Goal: Information Seeking & Learning: Find specific page/section

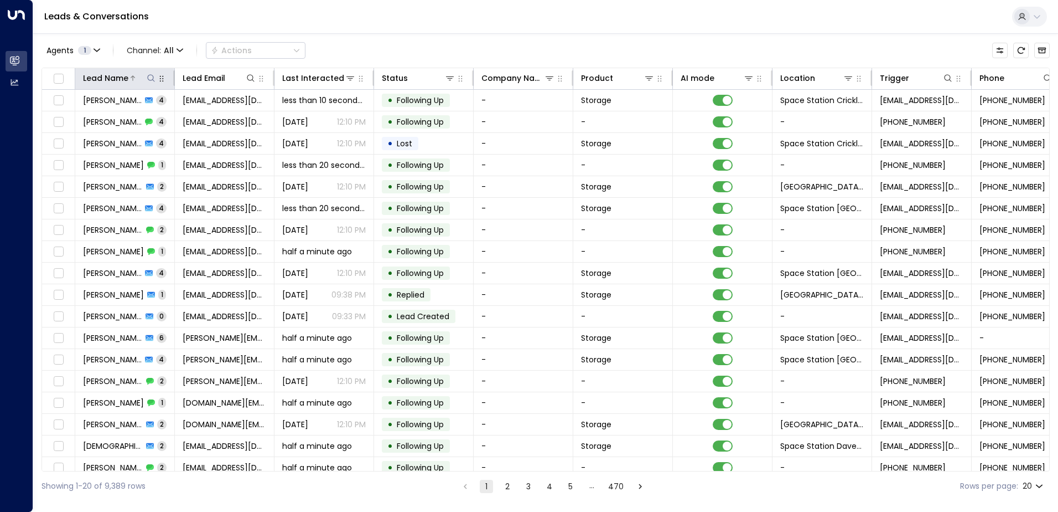
click at [149, 75] on icon at bounding box center [151, 78] width 9 height 9
type input "*****"
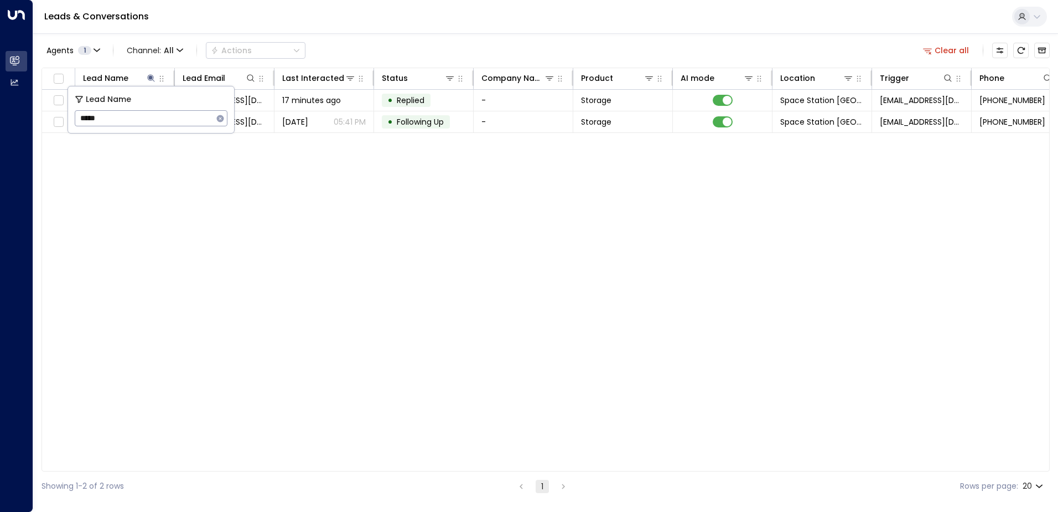
click at [450, 177] on div "Lead Name Lead Email Last Interacted Status Company Name Product AI mode Locati…" at bounding box center [546, 270] width 1009 height 404
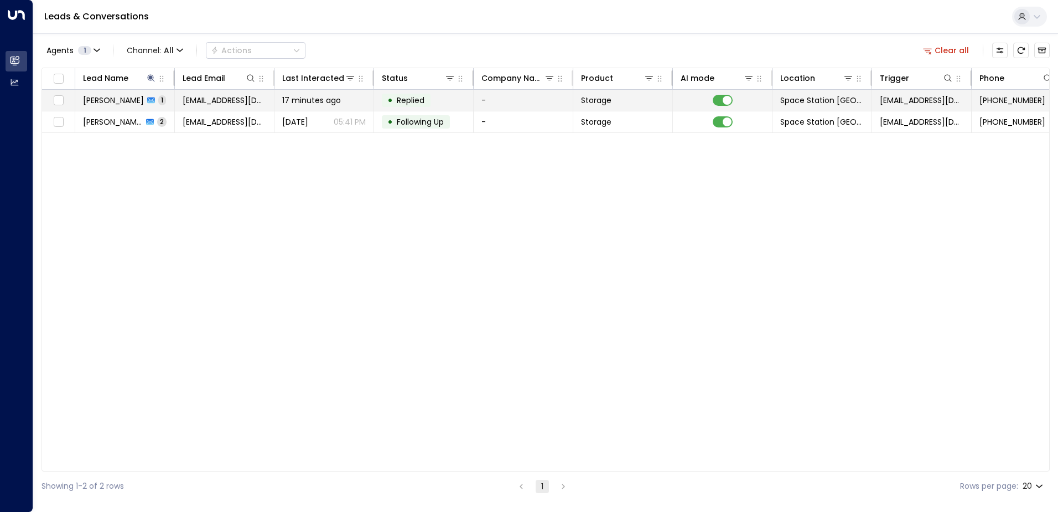
click at [453, 95] on td "• Replied" at bounding box center [424, 100] width 100 height 21
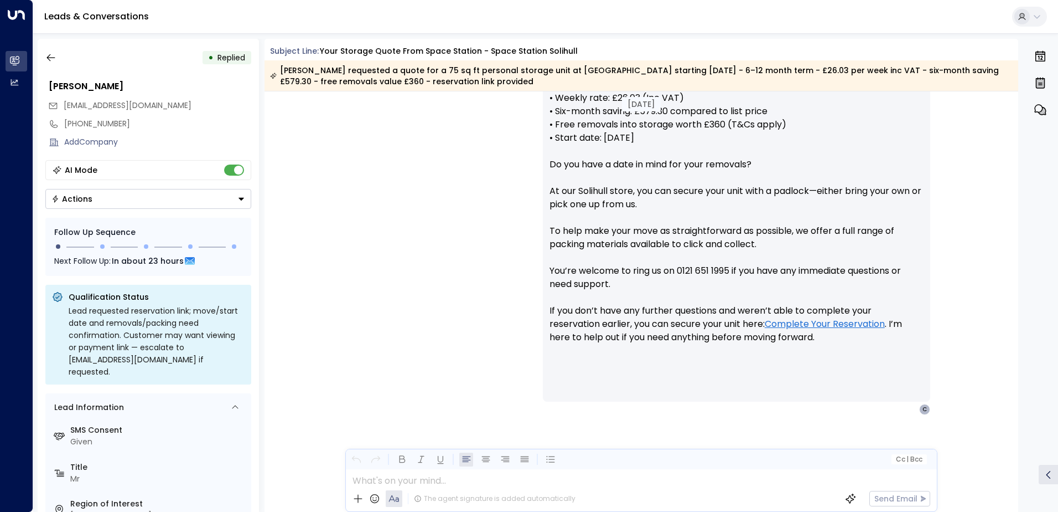
scroll to position [488, 0]
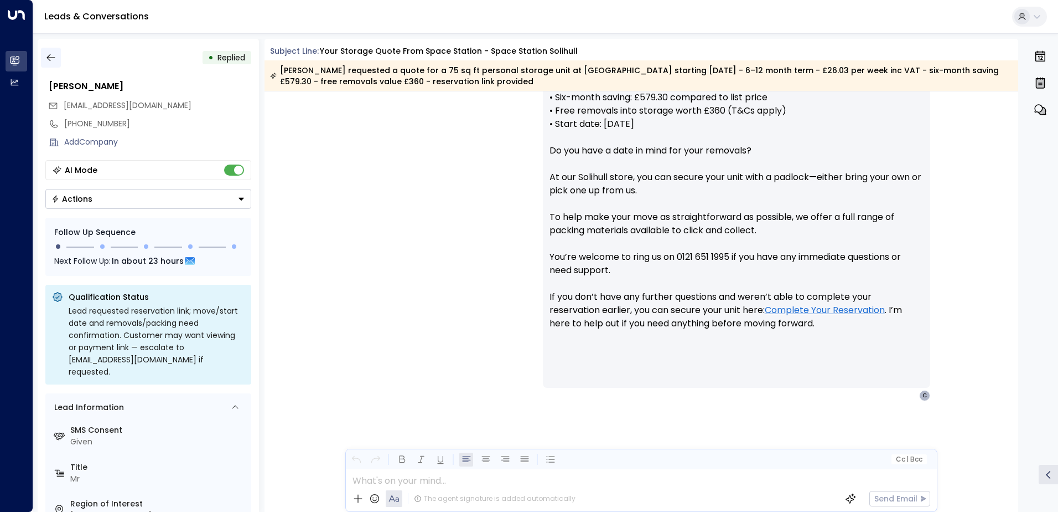
click at [52, 59] on icon "button" at bounding box center [50, 57] width 11 height 11
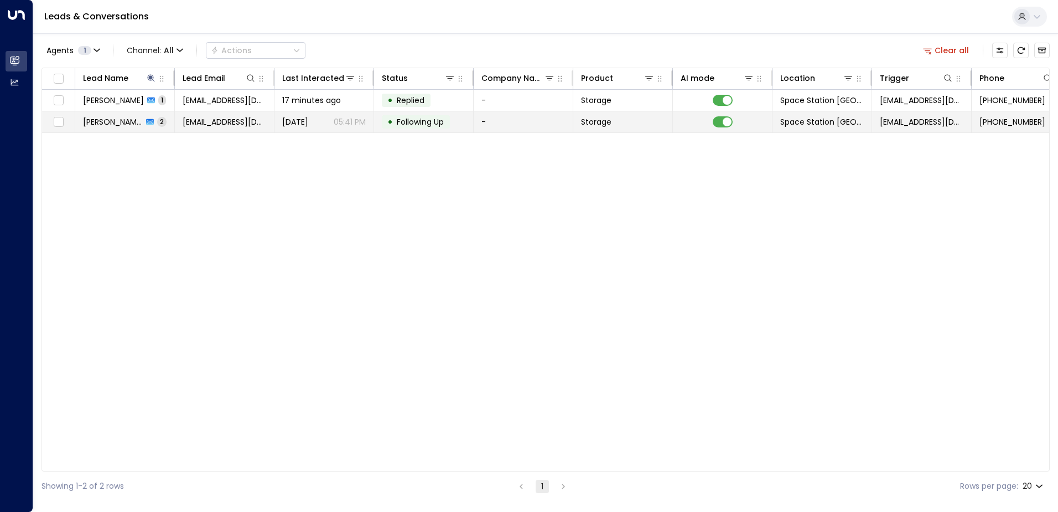
click at [113, 124] on span "[PERSON_NAME]" at bounding box center [113, 121] width 60 height 11
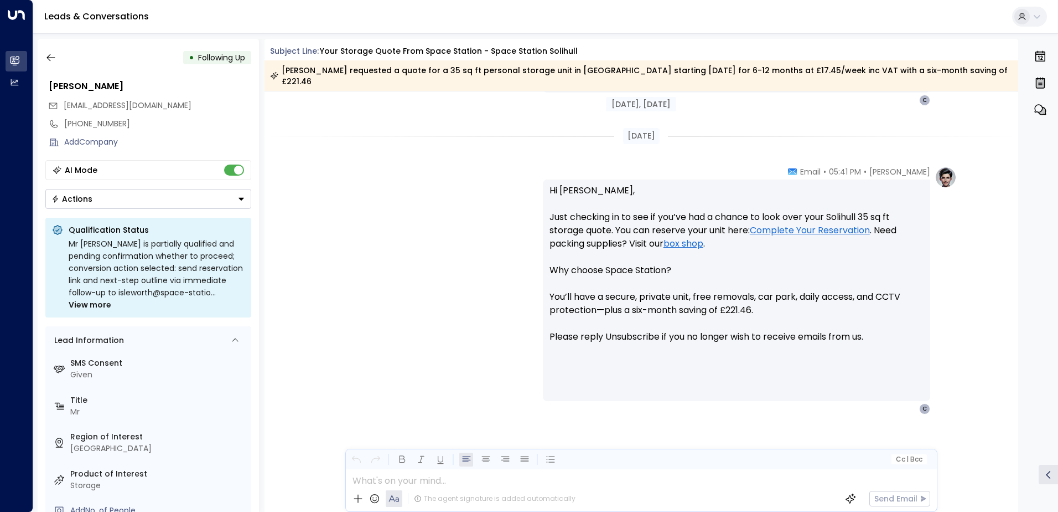
scroll to position [785, 0]
click at [49, 61] on icon "button" at bounding box center [50, 57] width 11 height 11
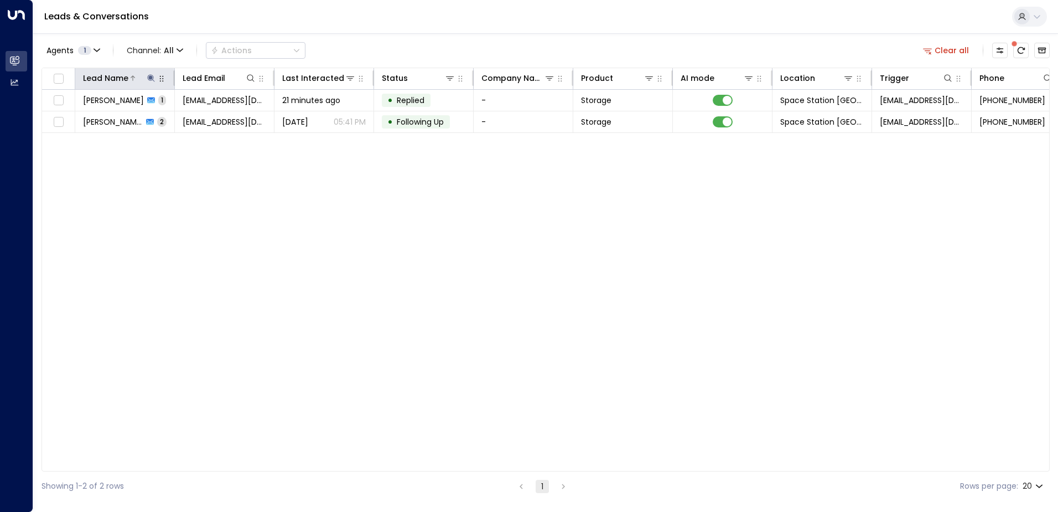
click at [149, 77] on icon at bounding box center [150, 77] width 7 height 7
type input "*"
type input "*******"
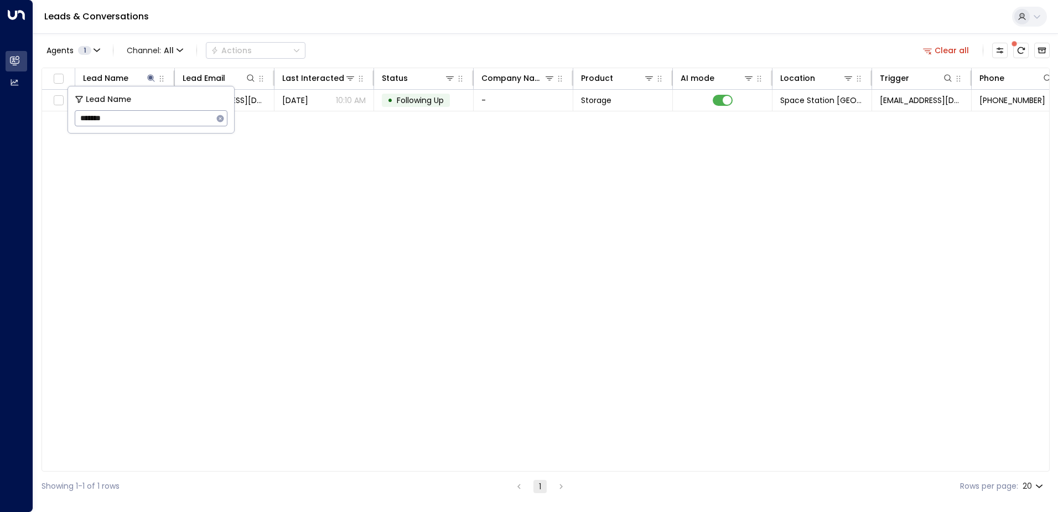
click at [473, 40] on div "Agents 1 Channel: All Actions Clear all" at bounding box center [546, 50] width 1009 height 23
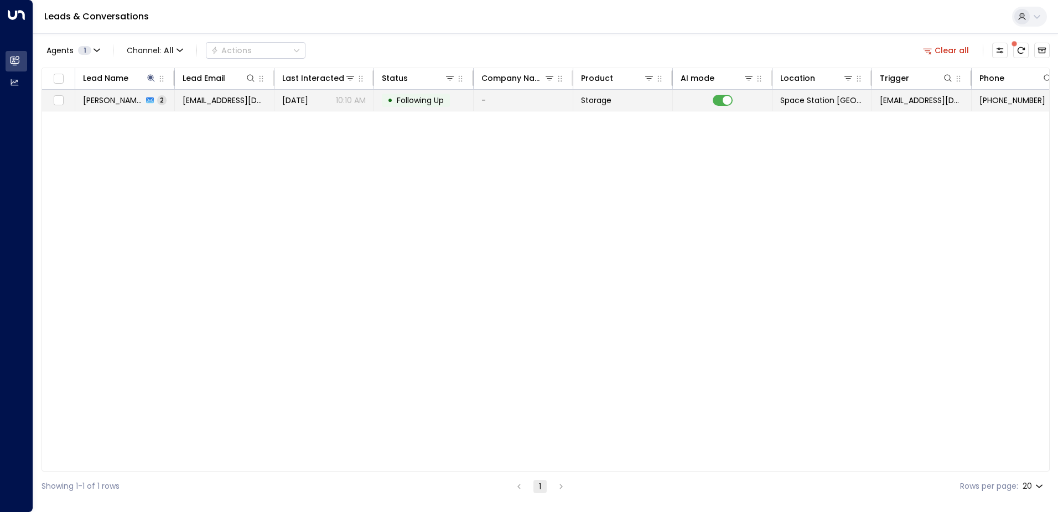
click at [235, 97] on span "[EMAIL_ADDRESS][DOMAIN_NAME]" at bounding box center [225, 100] width 84 height 11
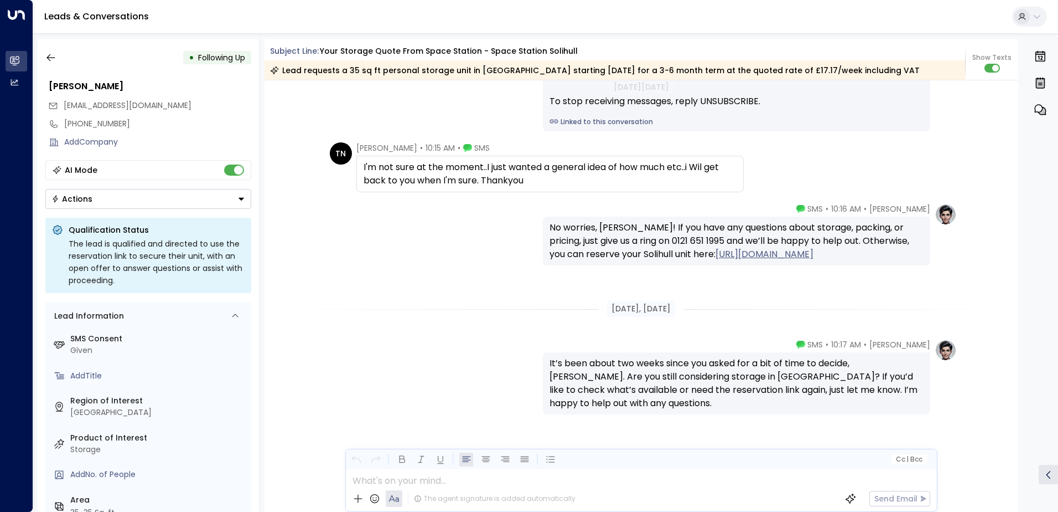
scroll to position [1326, 0]
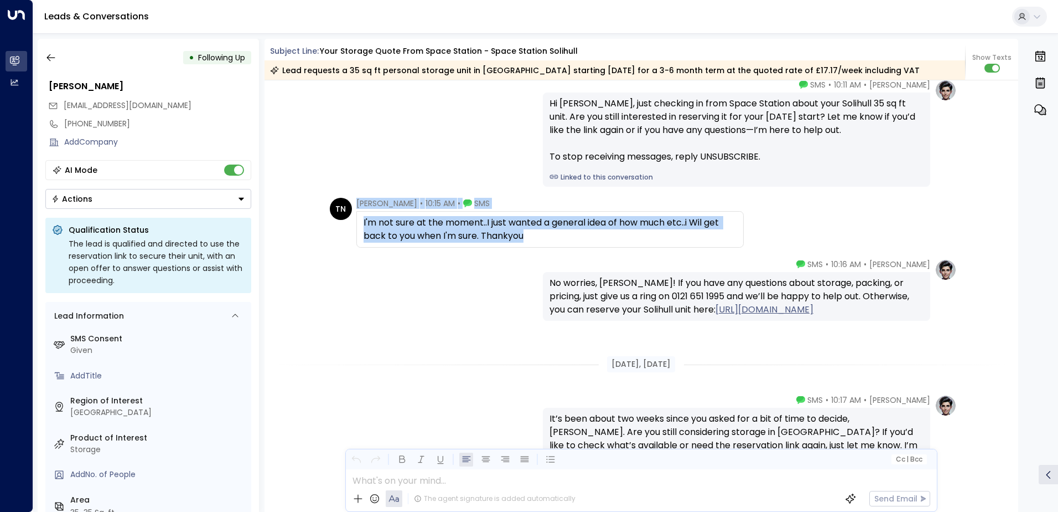
drag, startPoint x: 543, startPoint y: 235, endPoint x: 348, endPoint y: 223, distance: 195.2
click at [348, 223] on div "TN [PERSON_NAME] • 10:15 AM • SMS I'm not sure at the moment..I just wanted a g…" at bounding box center [537, 223] width 414 height 50
drag, startPoint x: 348, startPoint y: 223, endPoint x: 552, endPoint y: 230, distance: 203.8
click at [552, 230] on div "I'm not sure at the moment..I just wanted a general idea of how much etc..i Wil…" at bounding box center [550, 229] width 373 height 27
drag, startPoint x: 547, startPoint y: 231, endPoint x: 353, endPoint y: 228, distance: 193.8
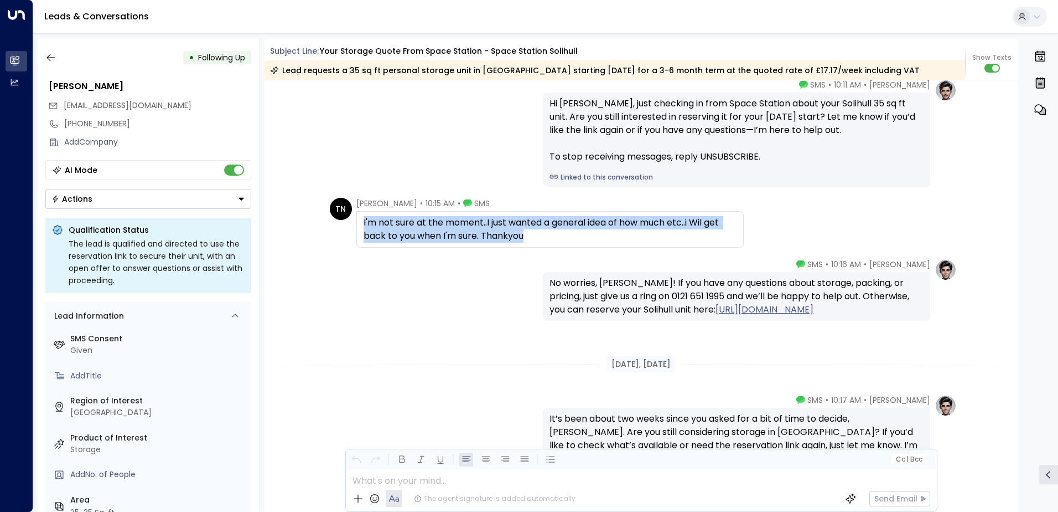
click at [353, 228] on div "TN [PERSON_NAME] • 10:15 AM • SMS I'm not sure at the moment..I just wanted a g…" at bounding box center [537, 223] width 414 height 50
copy div "I'm not sure at the moment..I just wanted a general idea of how much etc..i Wil…"
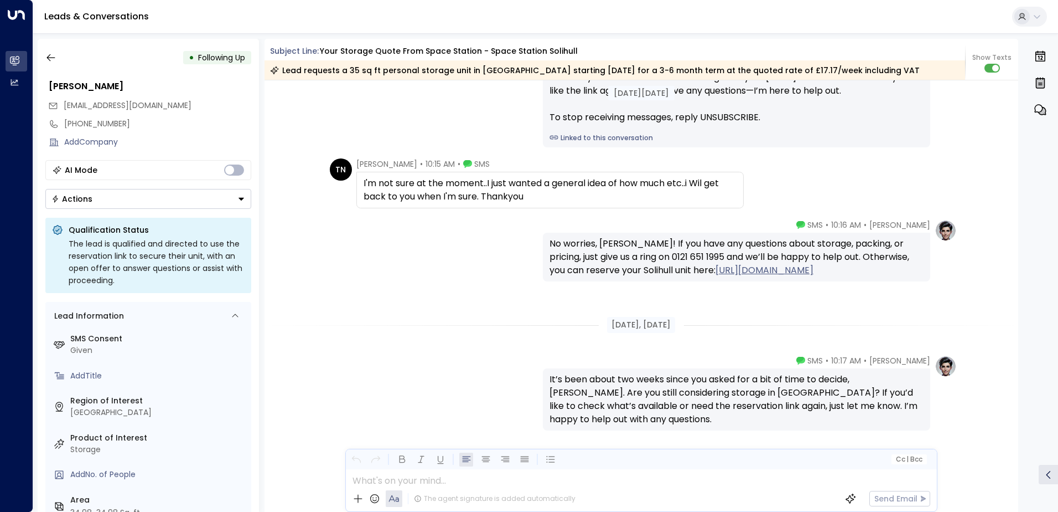
scroll to position [1382, 0]
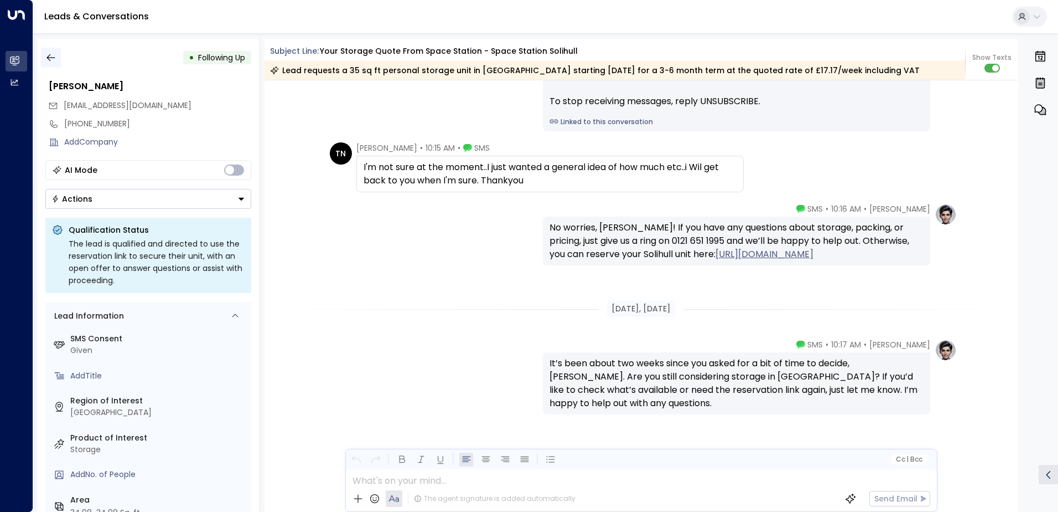
click at [44, 59] on button "button" at bounding box center [51, 58] width 20 height 20
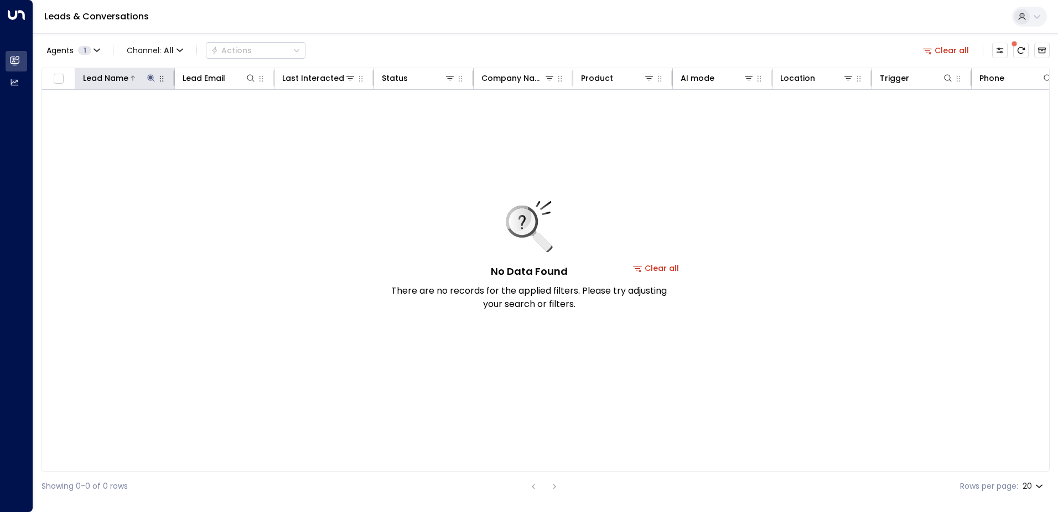
click at [148, 76] on icon at bounding box center [150, 77] width 7 height 7
type input "*"
type input "*****"
click at [1045, 49] on icon "Archived Leads" at bounding box center [1042, 50] width 9 height 9
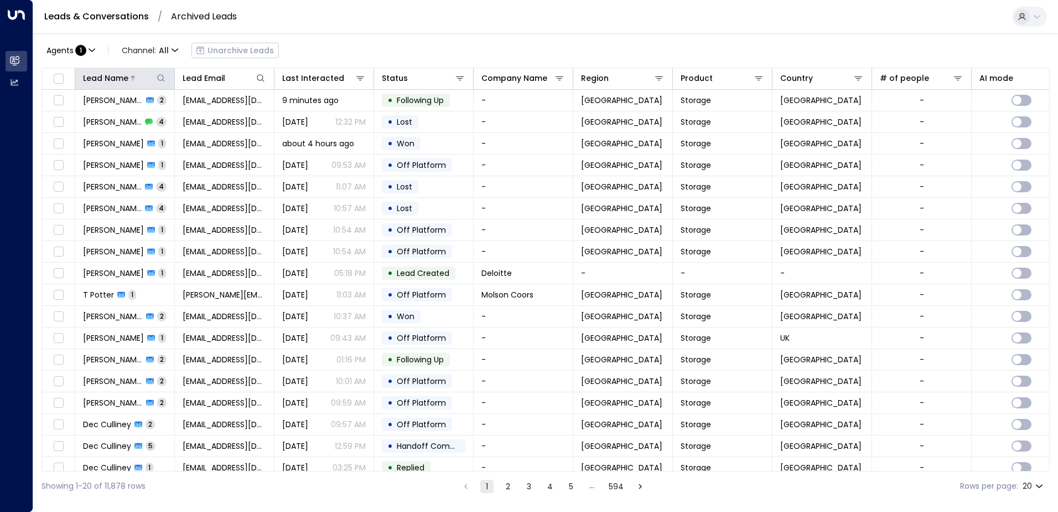
click at [159, 78] on icon at bounding box center [161, 78] width 9 height 9
type input "*****"
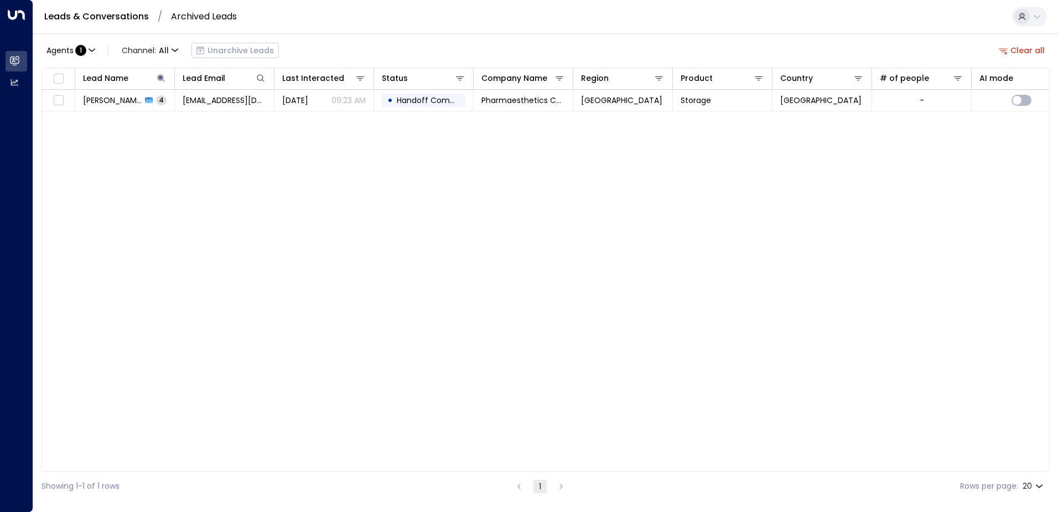
click at [383, 48] on div "Agents : 1 Channel: All Unarchive Leads Clear all" at bounding box center [546, 50] width 1009 height 23
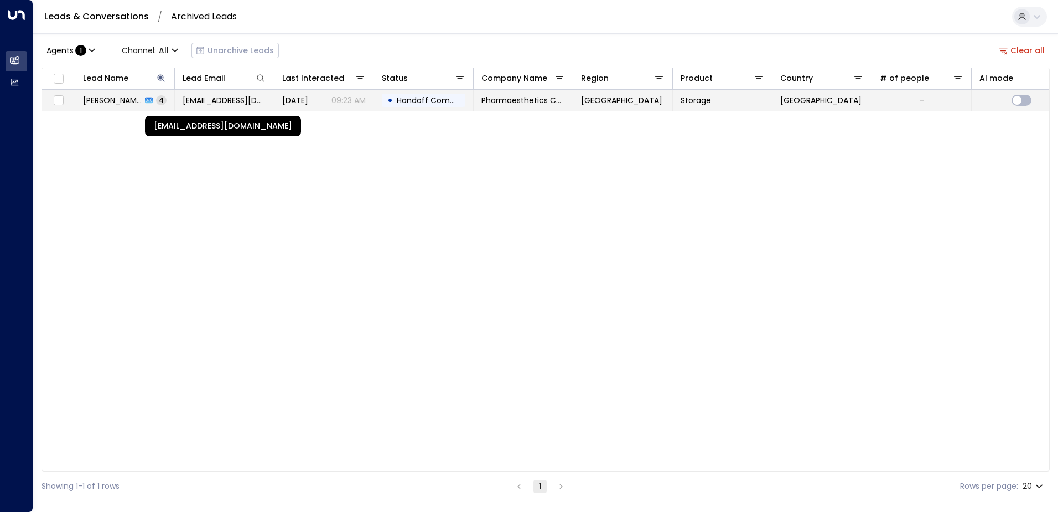
click at [222, 101] on span "[EMAIL_ADDRESS][DOMAIN_NAME]" at bounding box center [225, 100] width 84 height 11
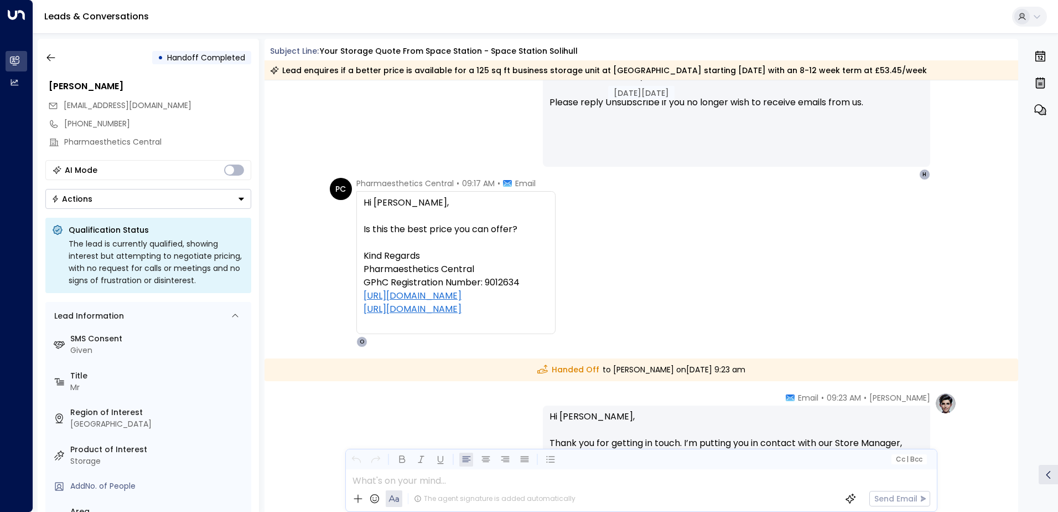
scroll to position [1099, 0]
drag, startPoint x: 495, startPoint y: 226, endPoint x: 361, endPoint y: 196, distance: 137.9
click at [361, 196] on div "Hi [PERSON_NAME], Is this the best price you can offer? Kind Regards Pharmaesth…" at bounding box center [456, 261] width 199 height 143
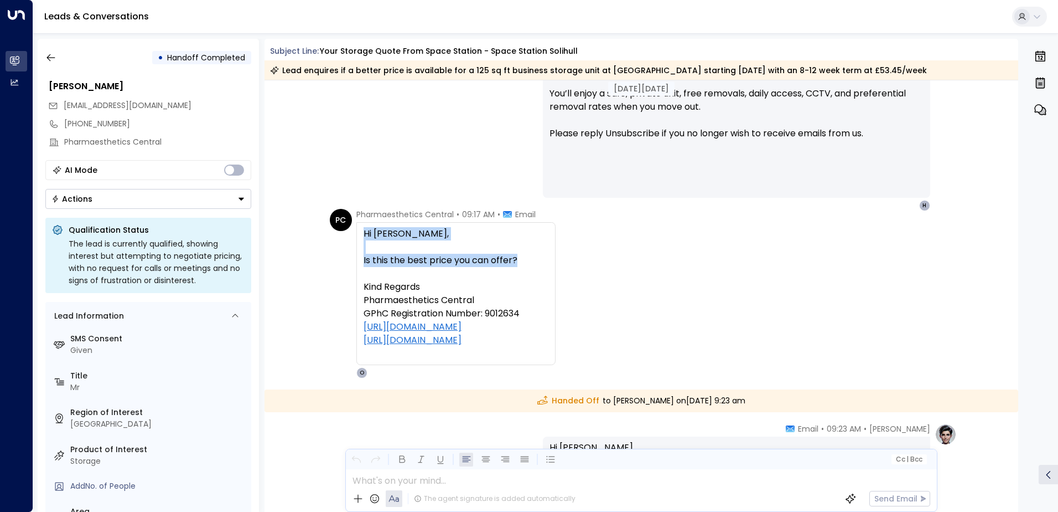
scroll to position [1044, 0]
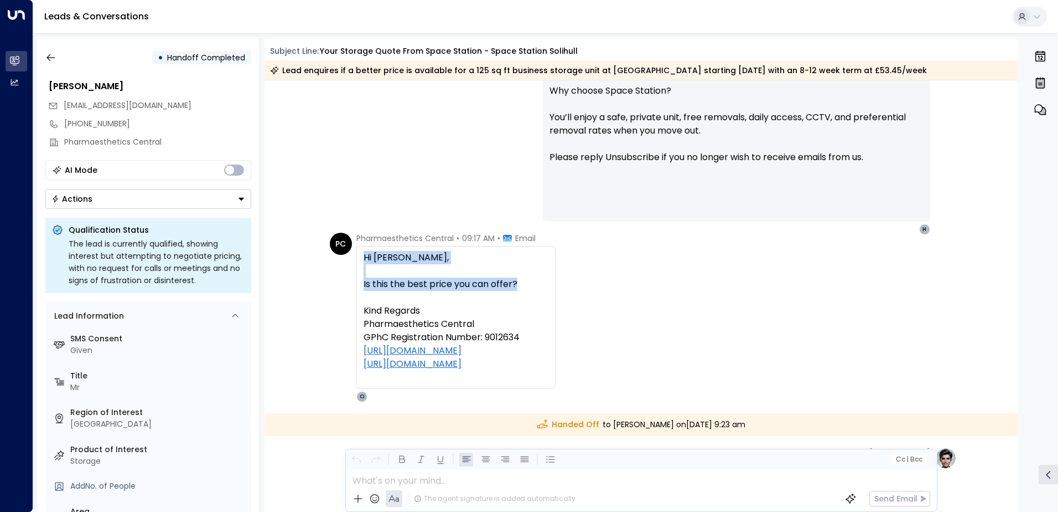
copy div "Hi [PERSON_NAME], Is this the best price you can offer?"
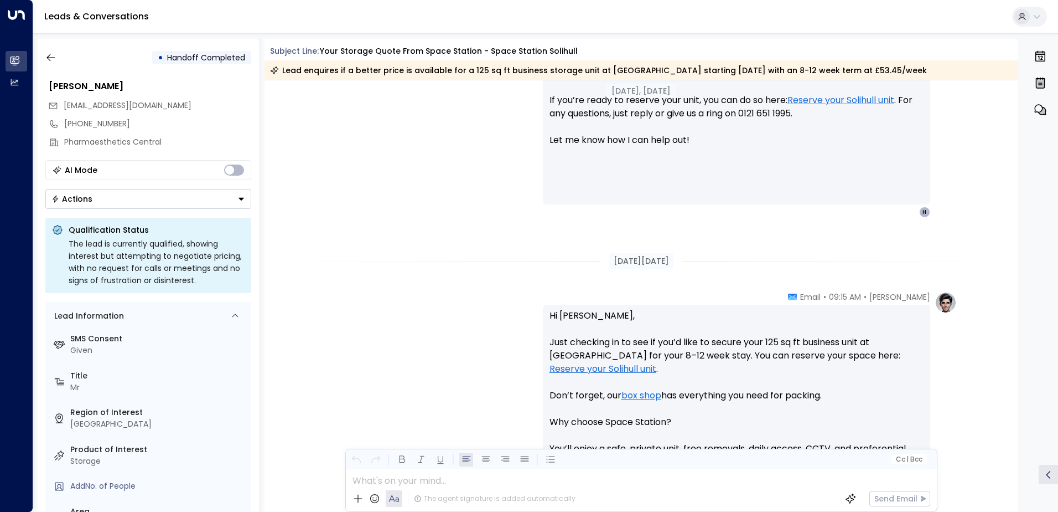
scroll to position [712, 0]
click at [56, 57] on icon "button" at bounding box center [50, 57] width 11 height 11
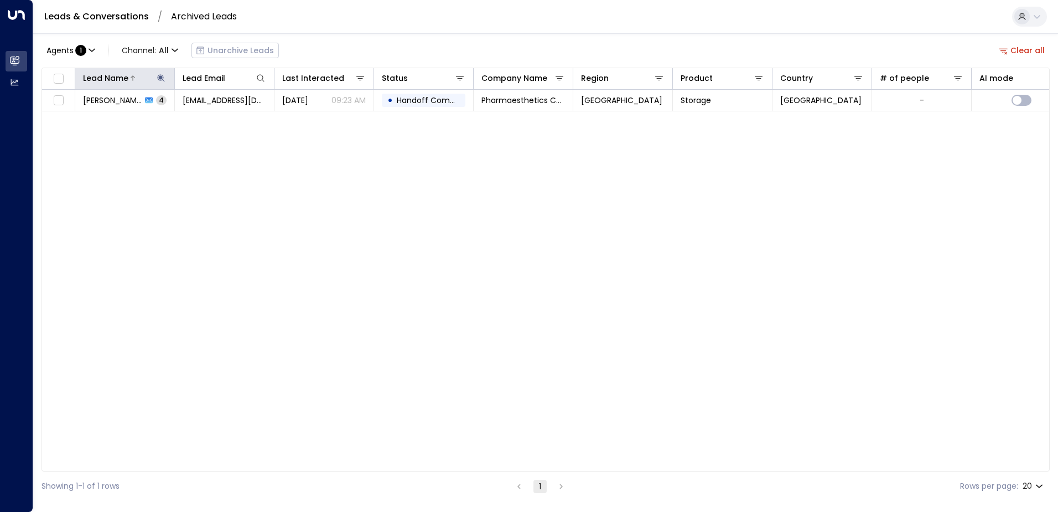
click at [164, 75] on icon at bounding box center [161, 78] width 9 height 9
type input "*"
type input "*****"
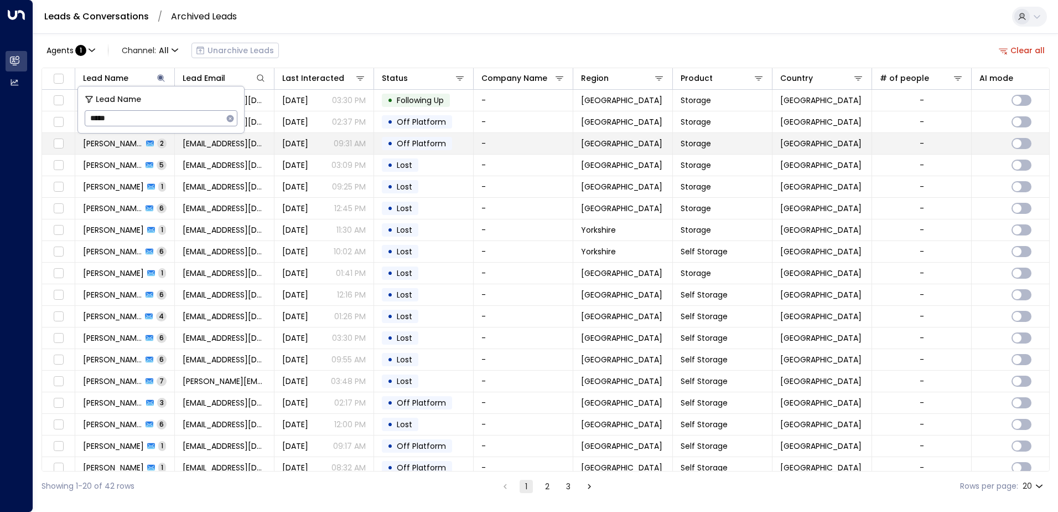
click at [282, 140] on span "[DATE]" at bounding box center [295, 143] width 26 height 11
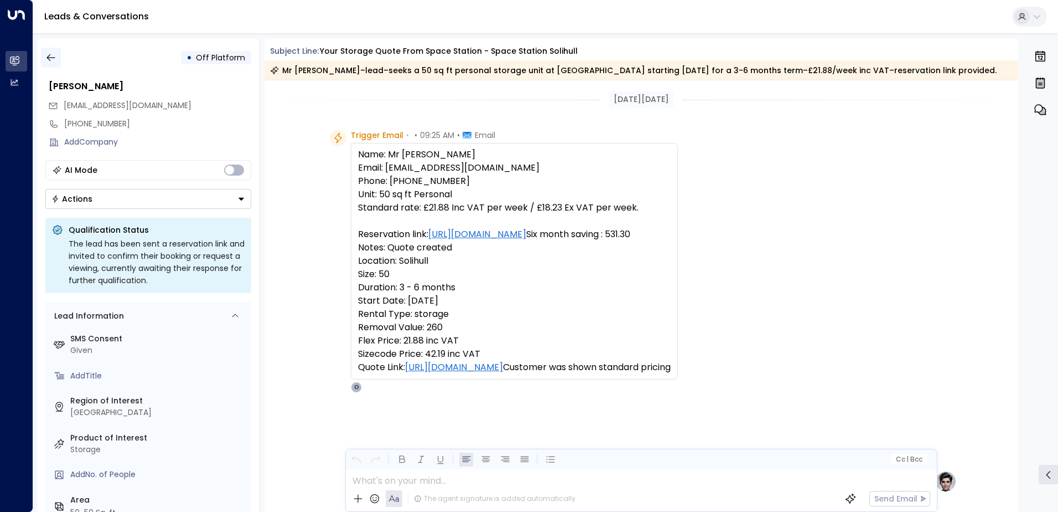
click at [54, 53] on icon "button" at bounding box center [50, 57] width 11 height 11
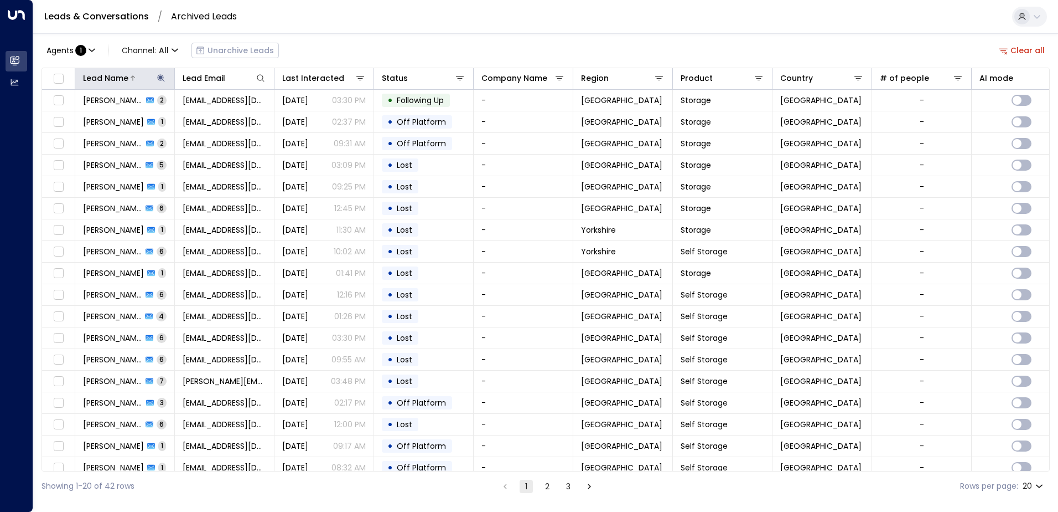
click at [160, 78] on icon at bounding box center [160, 77] width 7 height 7
type input "*"
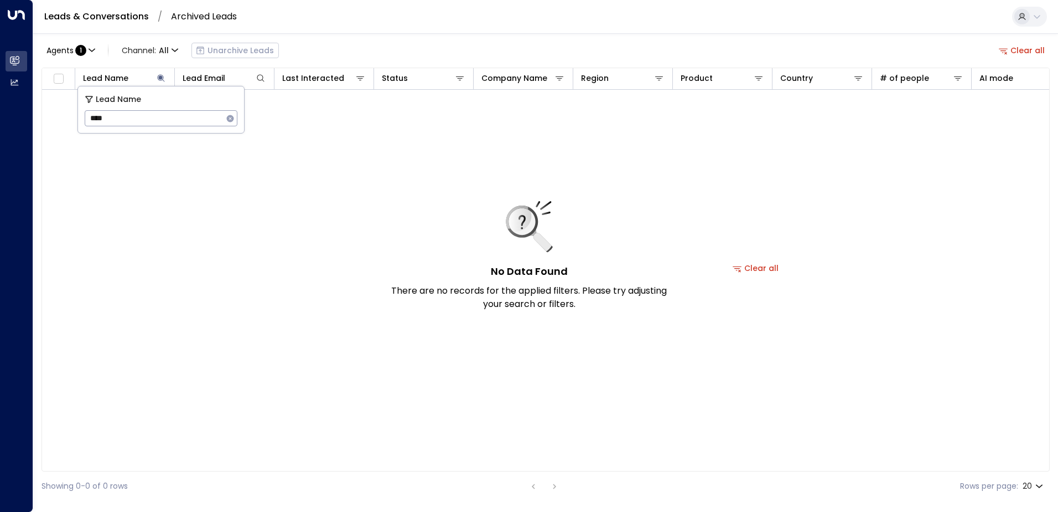
type input "*****"
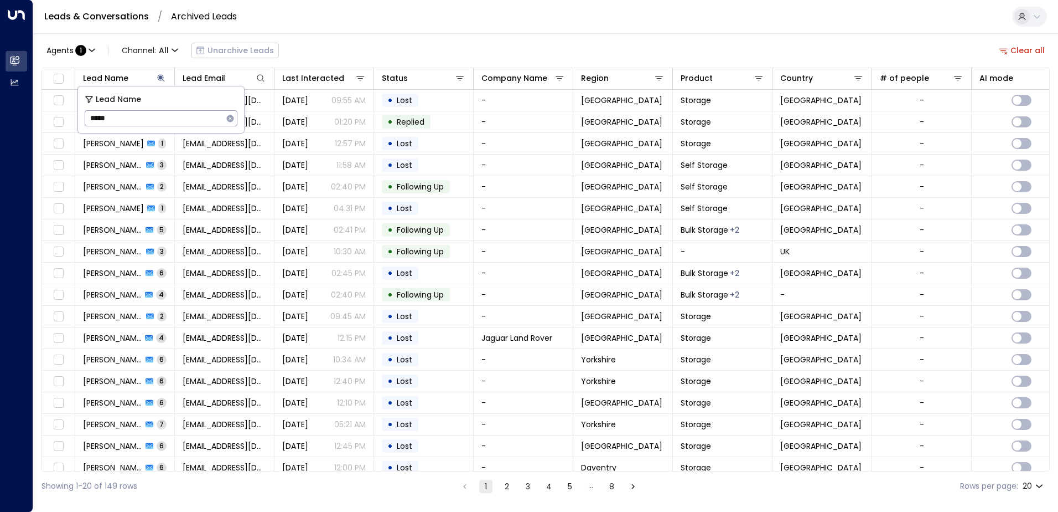
click at [371, 22] on div "Leads & Conversations / Archived Leads" at bounding box center [545, 17] width 1025 height 34
click at [1016, 53] on button "Clear all" at bounding box center [1022, 51] width 55 height 16
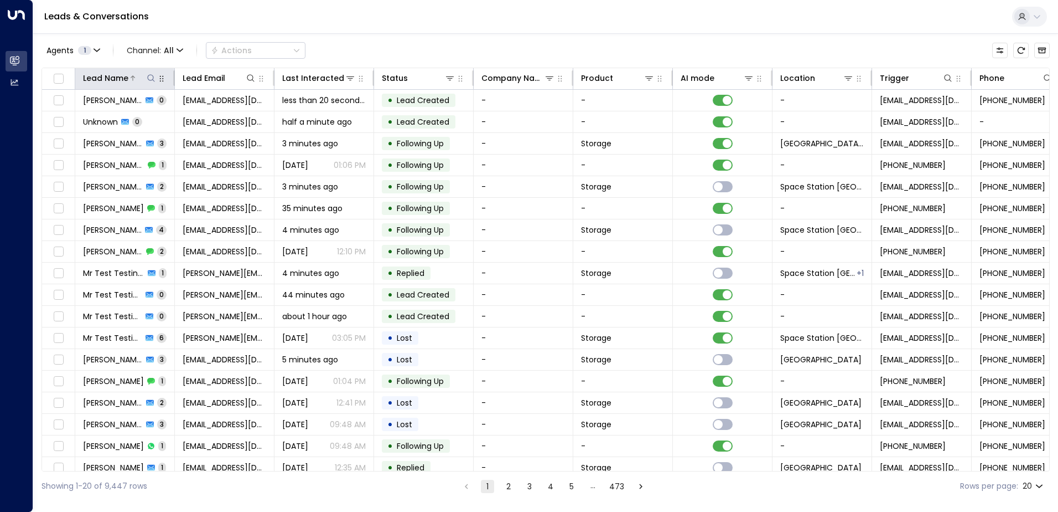
click at [151, 82] on button at bounding box center [151, 78] width 11 height 11
type input "*****"
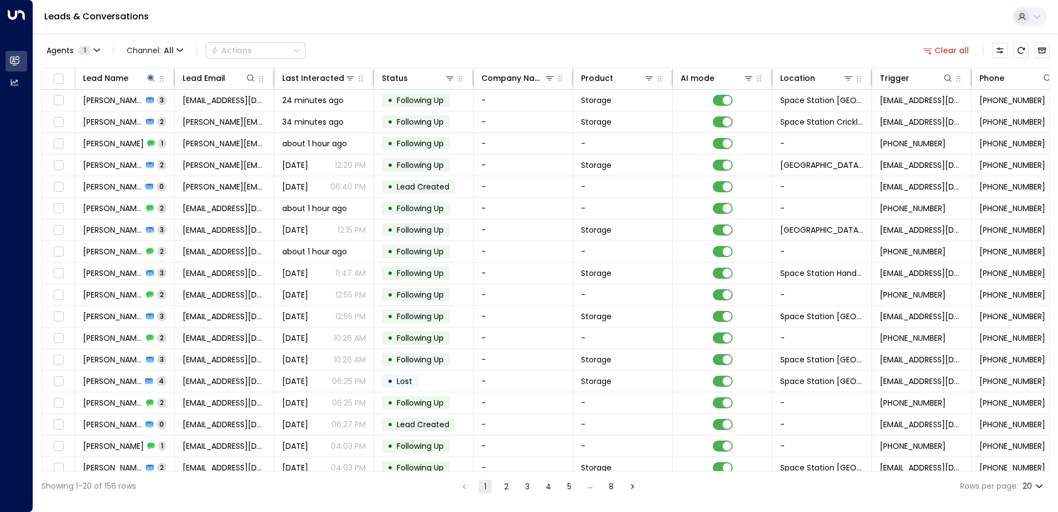
click at [494, 43] on div "Agents 1 Channel: All Actions Clear all" at bounding box center [546, 50] width 1009 height 23
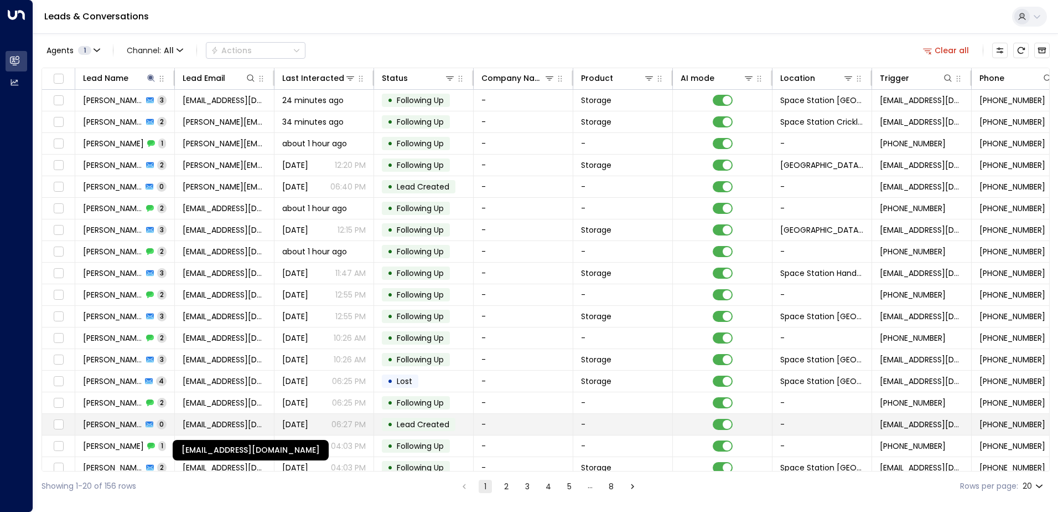
click at [252, 422] on span "ws101086@gmail.com" at bounding box center [225, 424] width 84 height 11
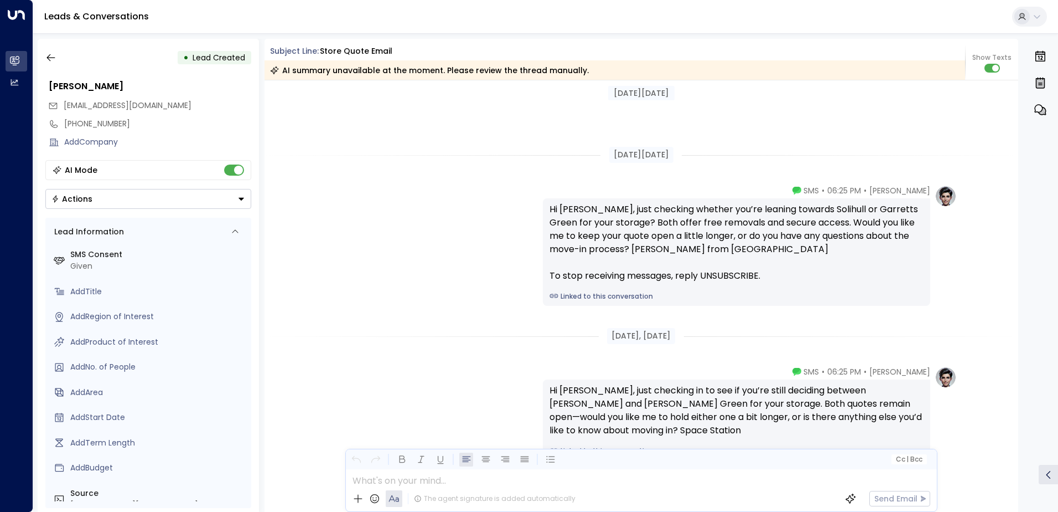
scroll to position [394, 0]
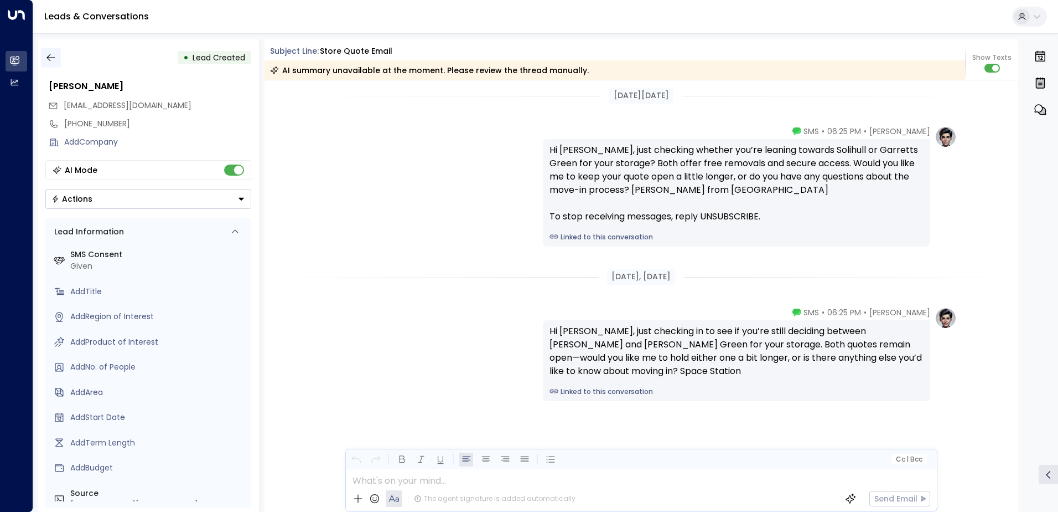
click at [47, 58] on icon "button" at bounding box center [50, 57] width 11 height 11
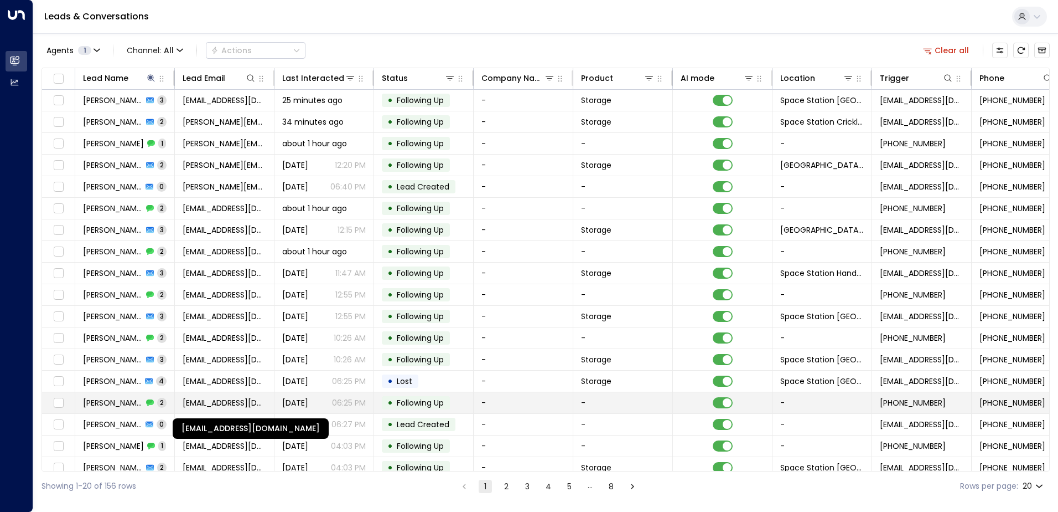
click at [218, 401] on span "ws101086@gmail.com" at bounding box center [225, 402] width 84 height 11
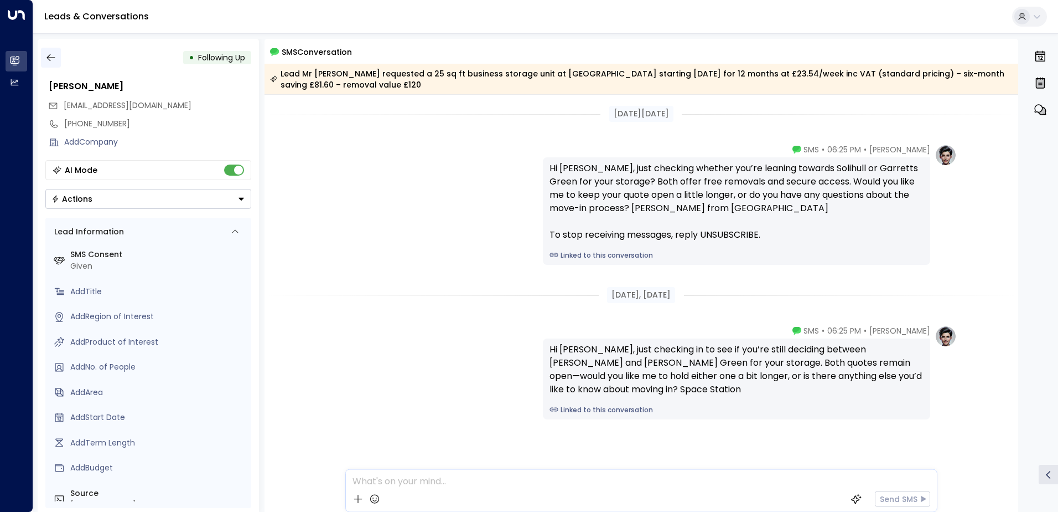
click at [48, 61] on icon "button" at bounding box center [50, 57] width 11 height 11
